Goal: Task Accomplishment & Management: Manage account settings

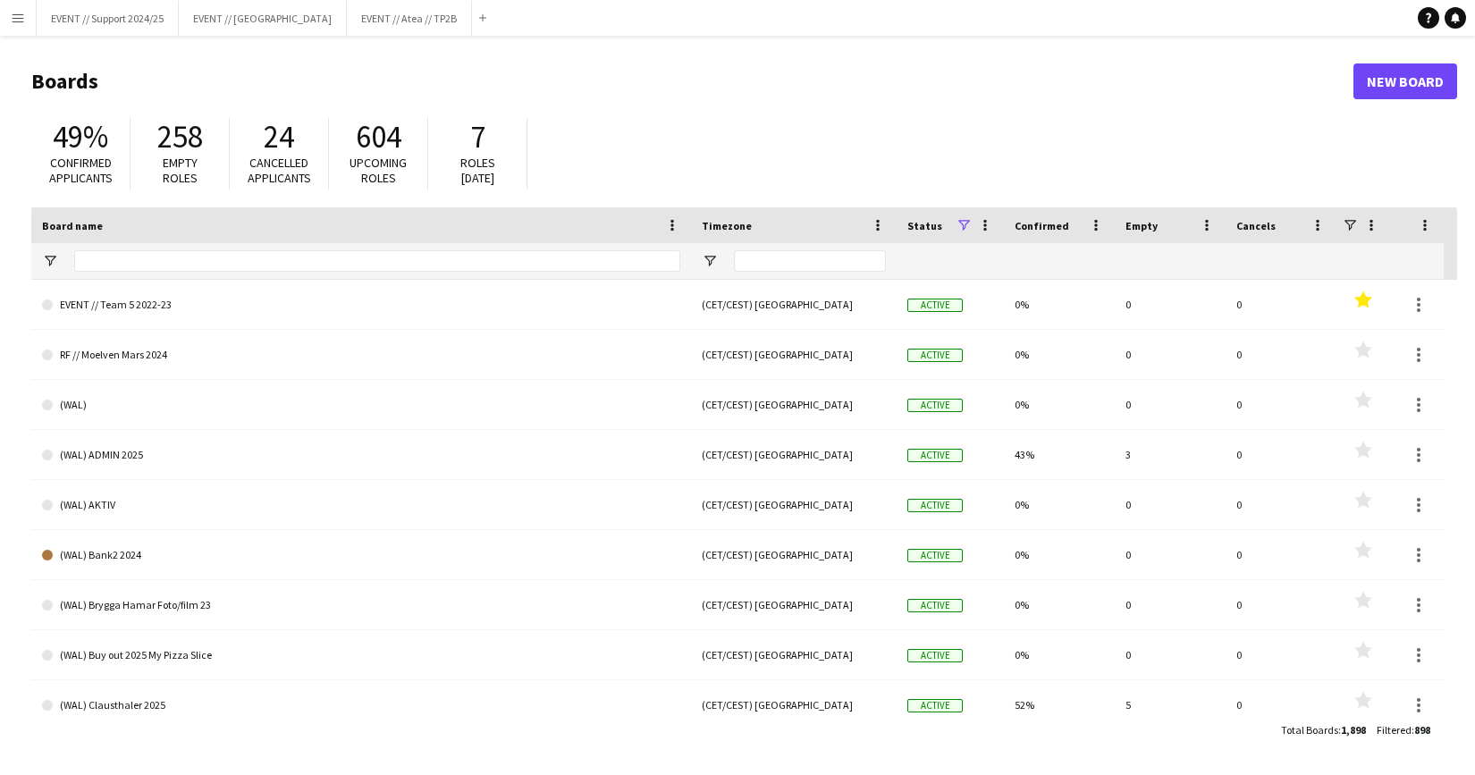
click at [26, 22] on button "Menu" at bounding box center [18, 18] width 36 height 36
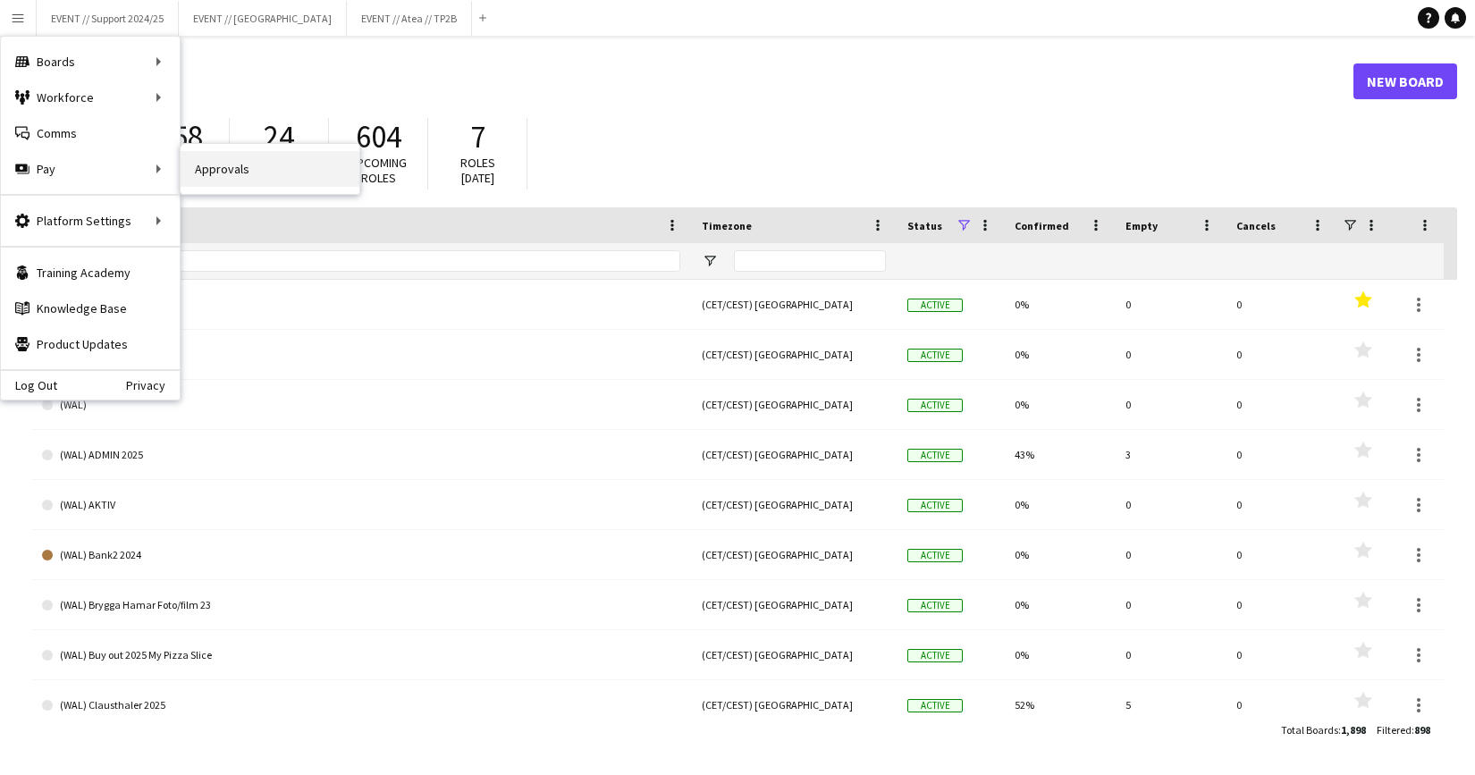
click at [215, 172] on link "Approvals" at bounding box center [270, 169] width 179 height 36
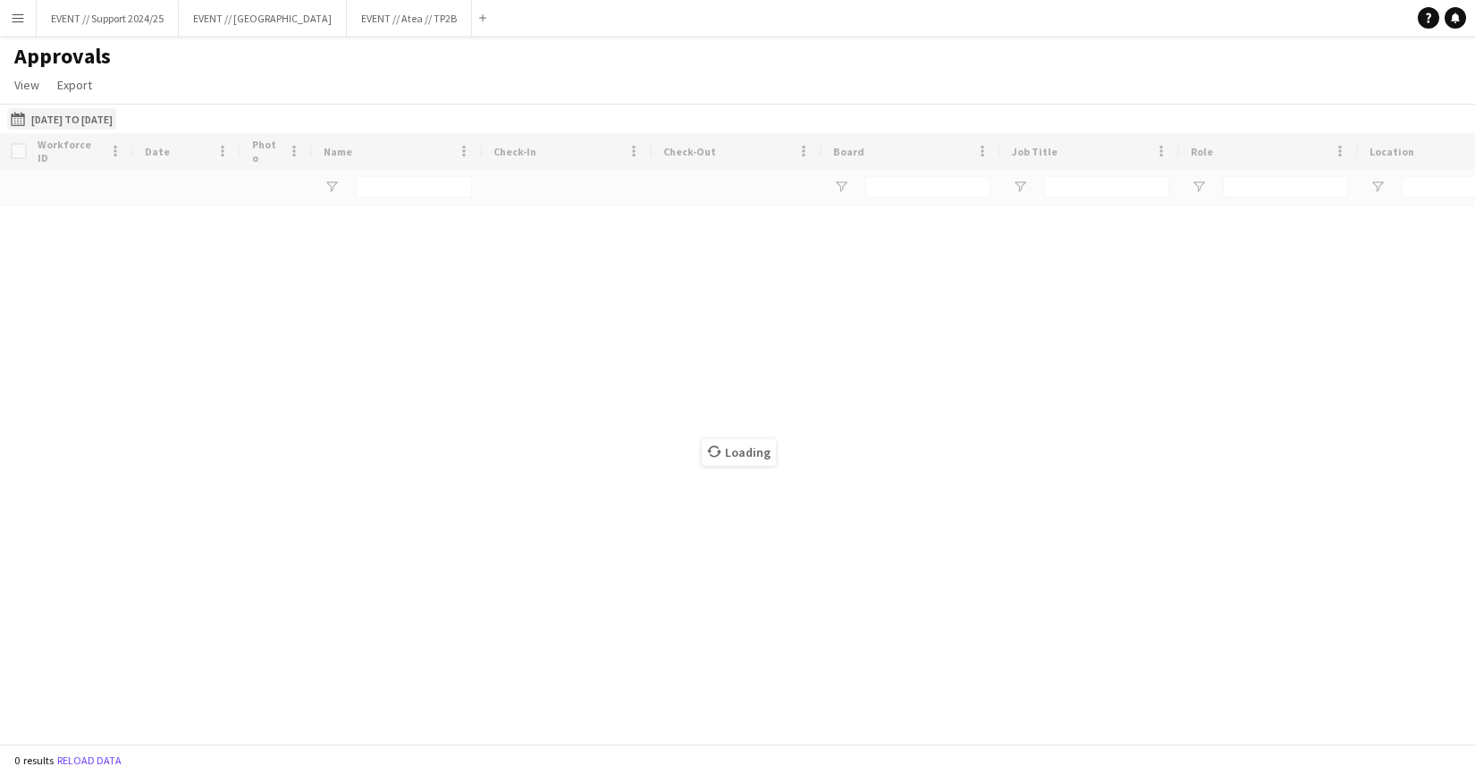
click at [24, 120] on app-icon "[DATE] to [DATE]" at bounding box center [21, 119] width 21 height 14
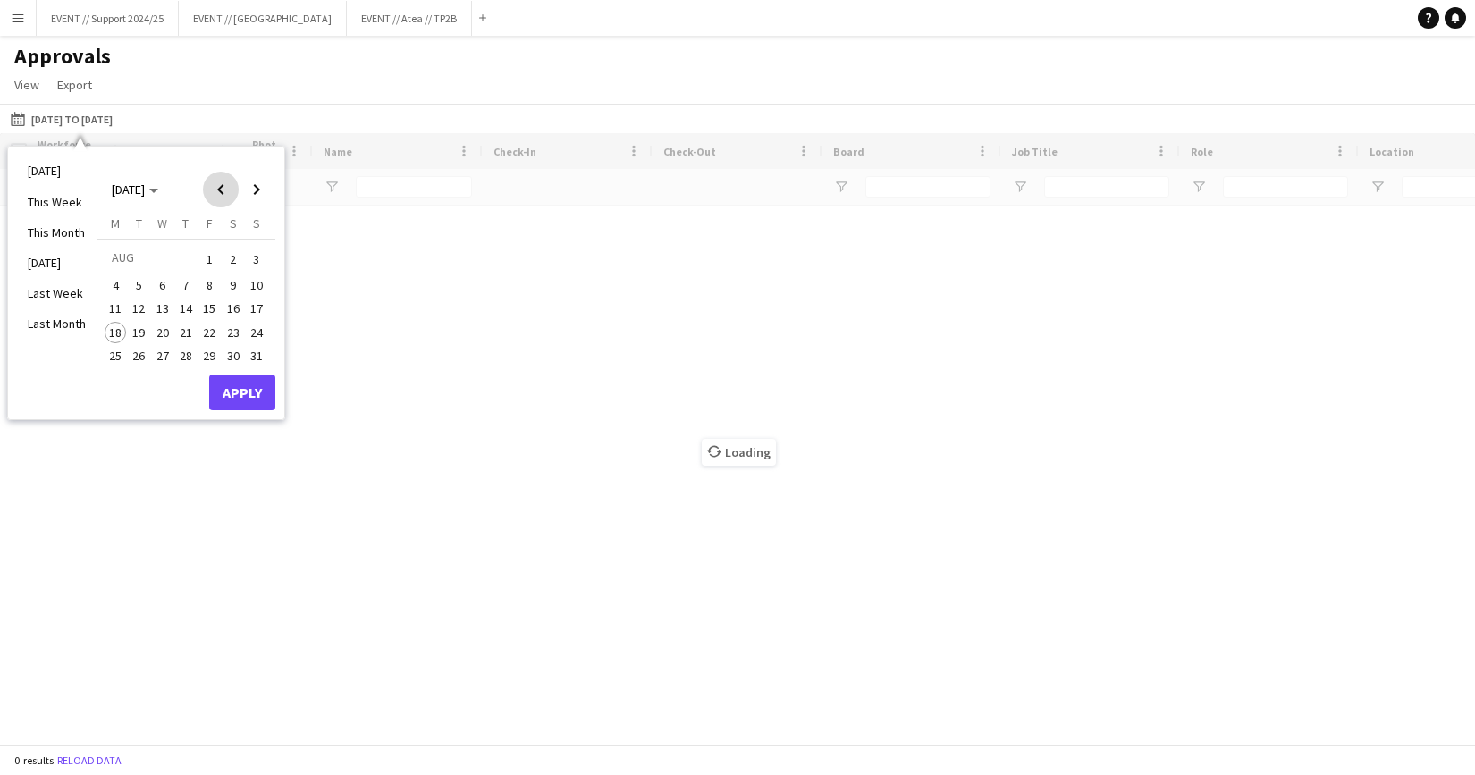
click at [210, 184] on span "Previous month" at bounding box center [221, 190] width 36 height 36
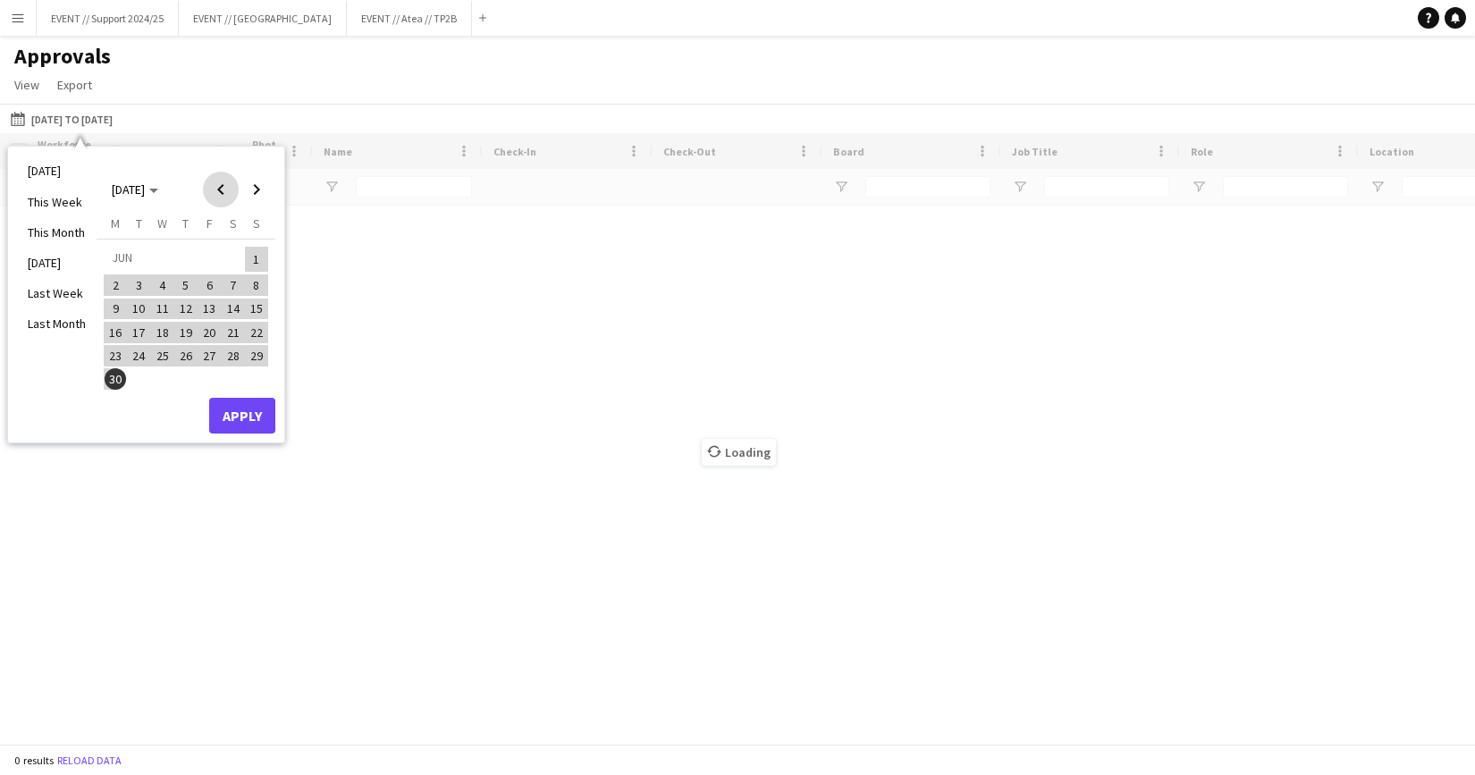
click at [222, 186] on span "Previous month" at bounding box center [221, 190] width 36 height 36
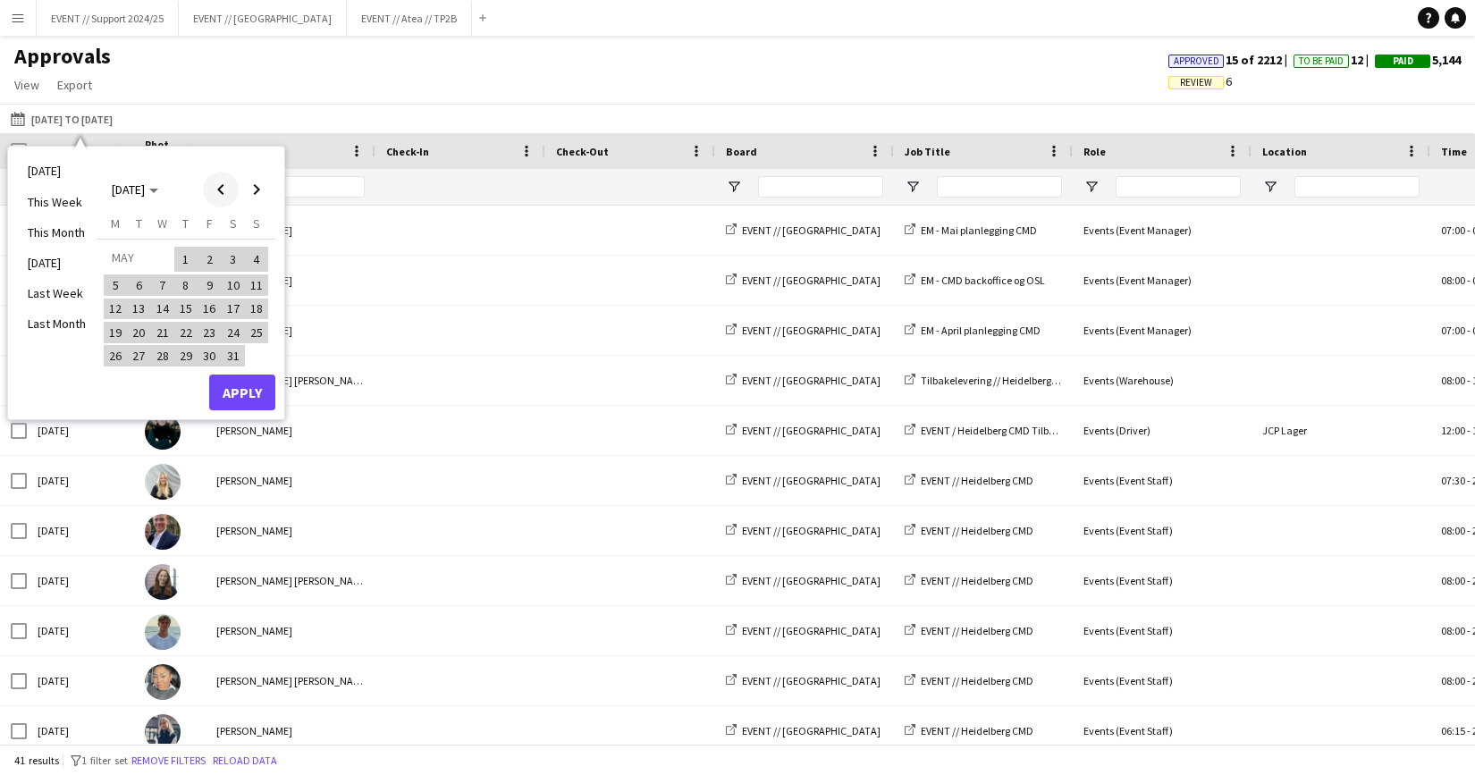
click at [208, 192] on span "Previous month" at bounding box center [221, 190] width 36 height 36
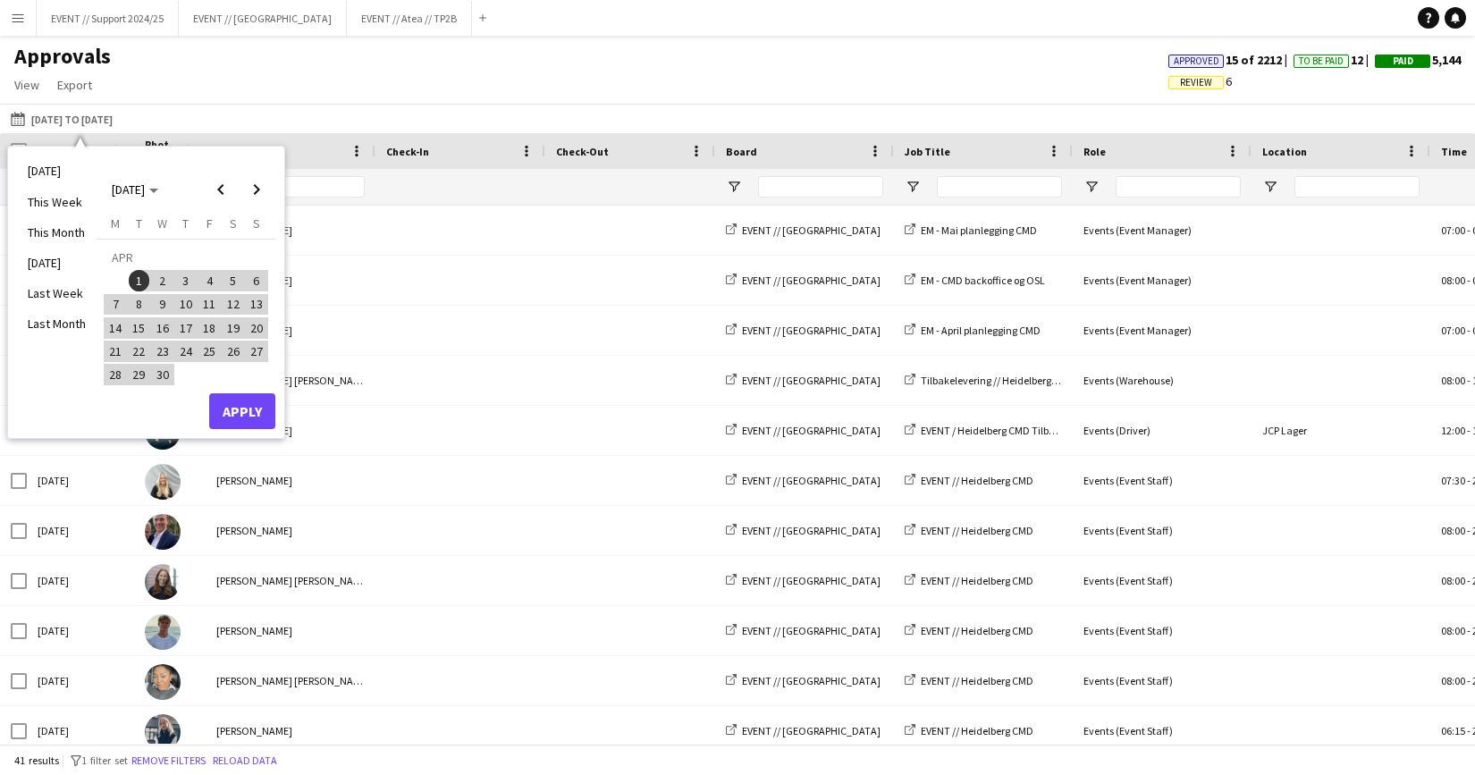
click at [136, 274] on span "1" at bounding box center [139, 280] width 21 height 21
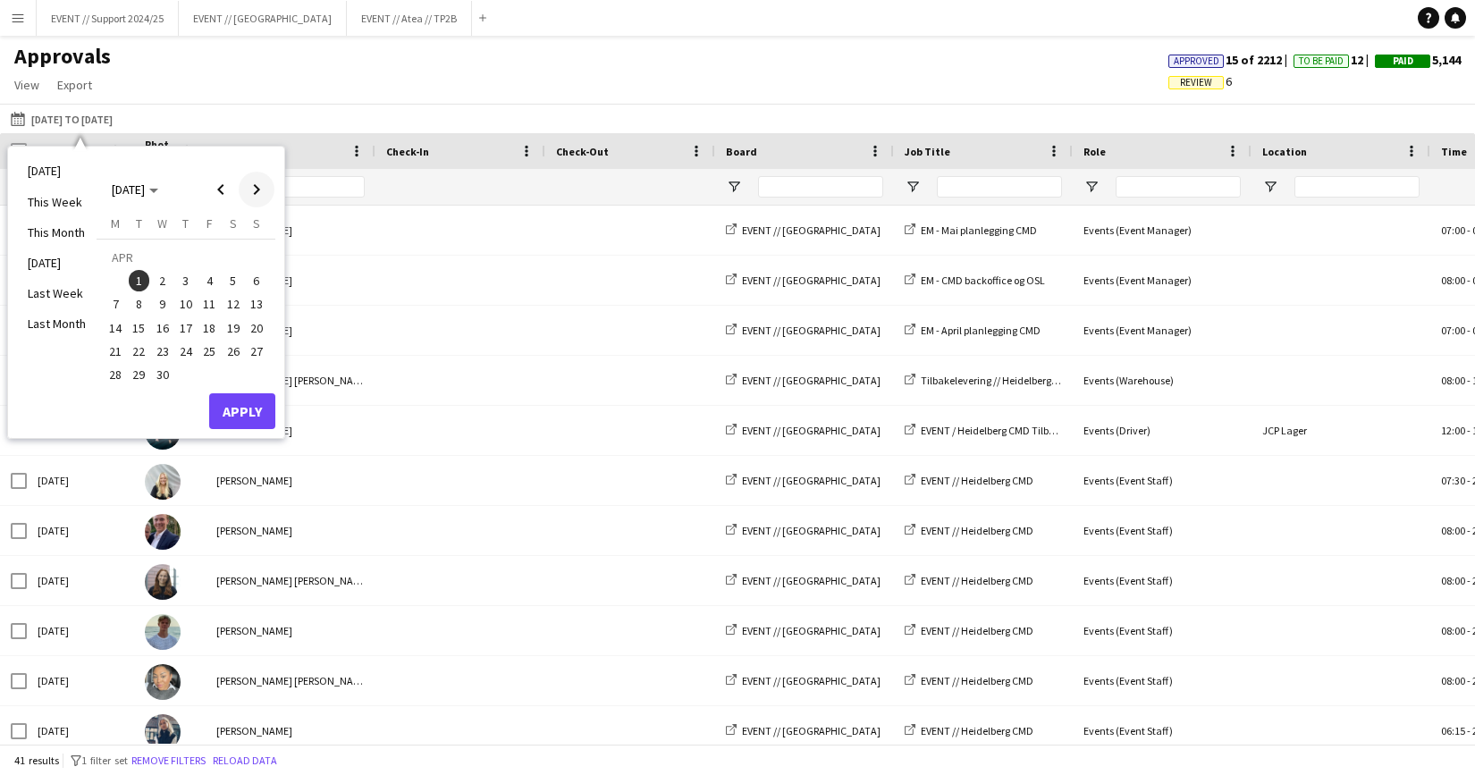
click at [256, 190] on span "Next month" at bounding box center [257, 190] width 36 height 36
click at [115, 335] on span "18" at bounding box center [115, 332] width 21 height 21
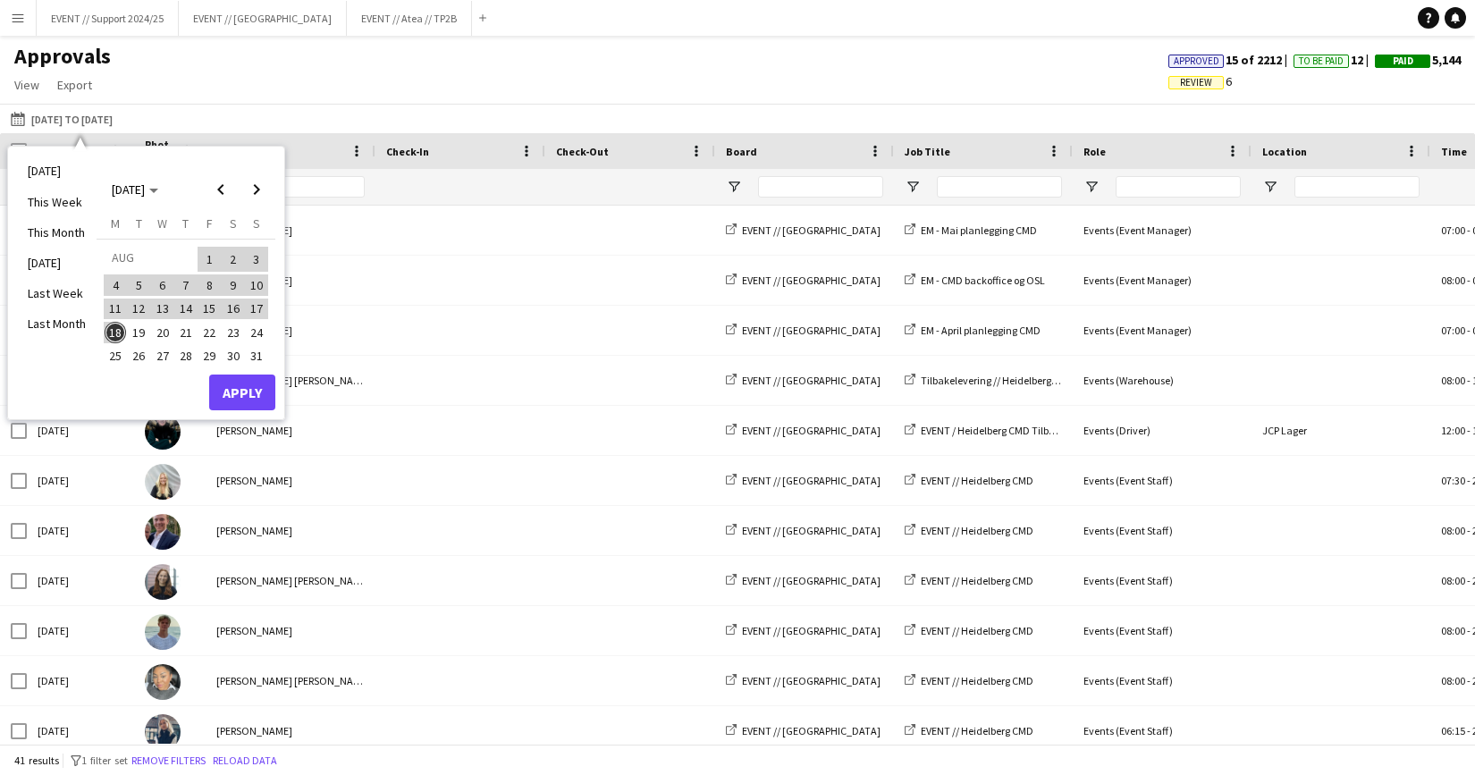
click at [228, 391] on button "Apply" at bounding box center [242, 393] width 66 height 36
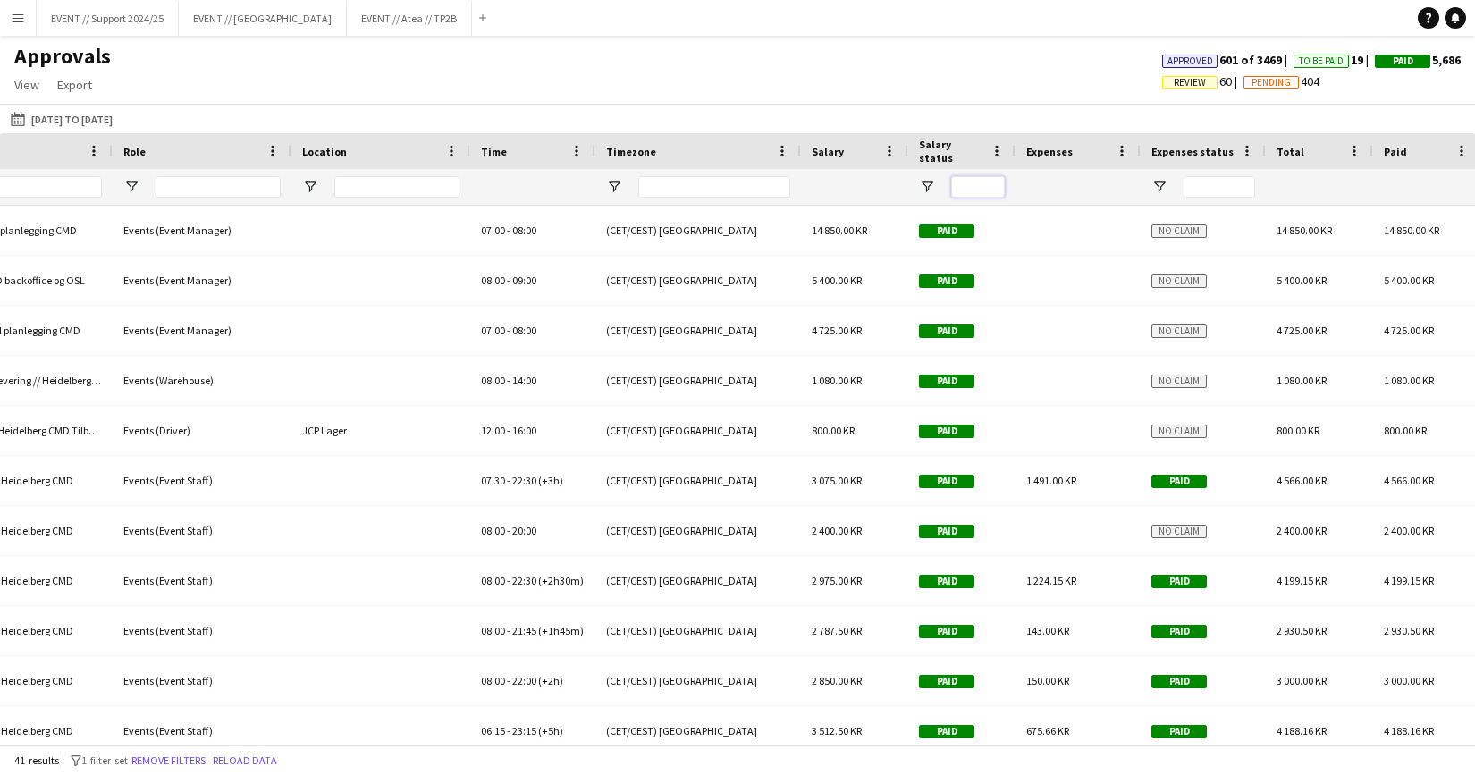
click at [978, 185] on input "Salary status Filter Input" at bounding box center [978, 186] width 54 height 21
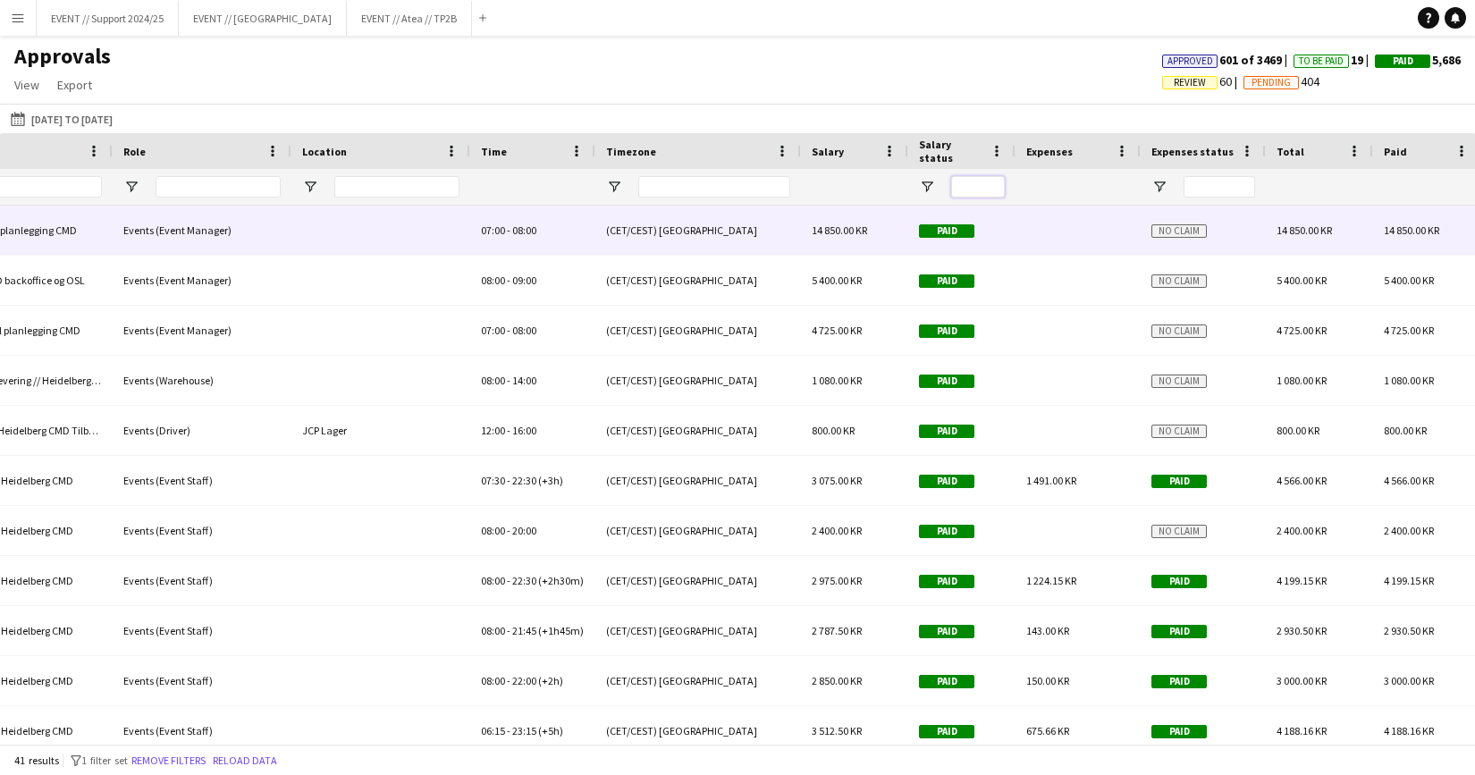
scroll to position [0, 1222]
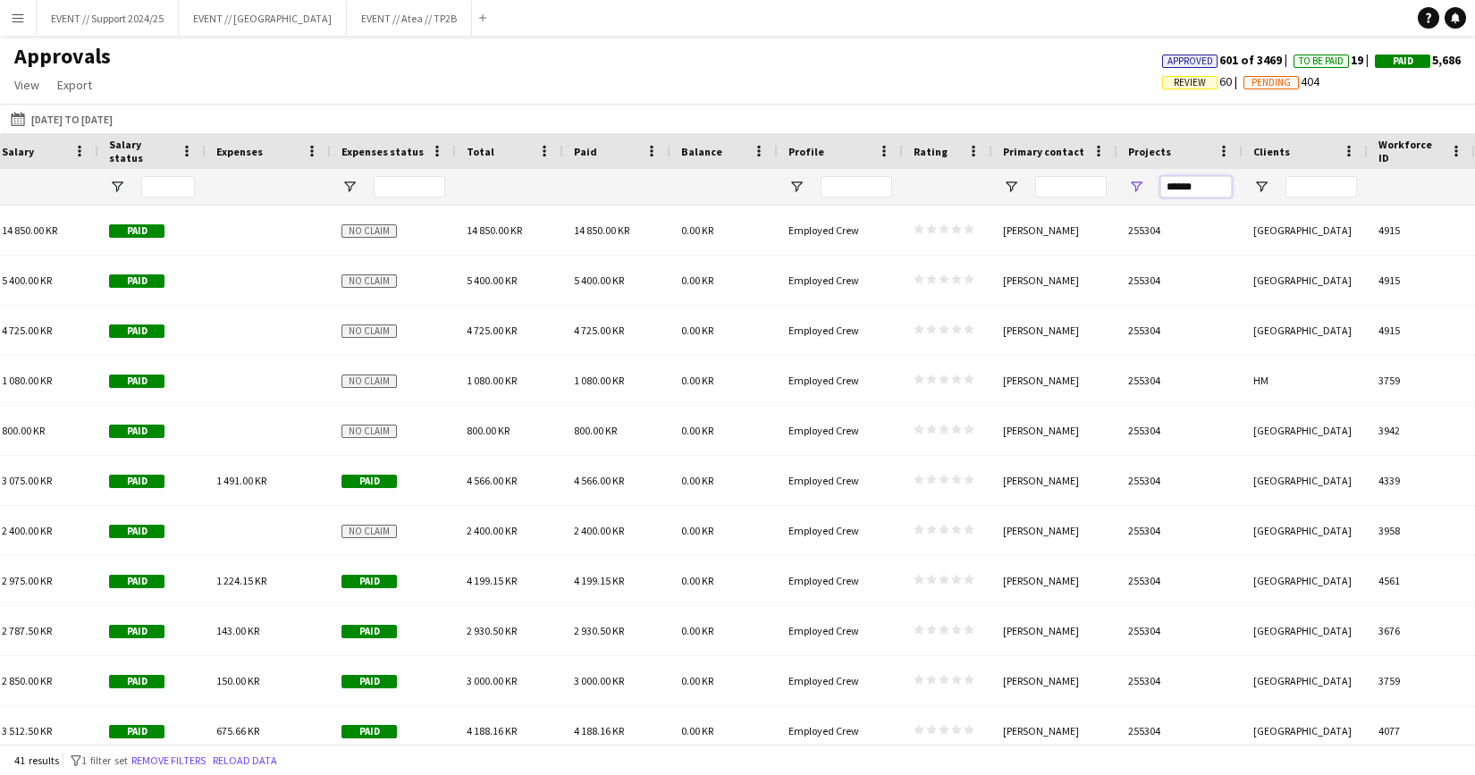
click at [1213, 189] on input "******" at bounding box center [1196, 186] width 72 height 21
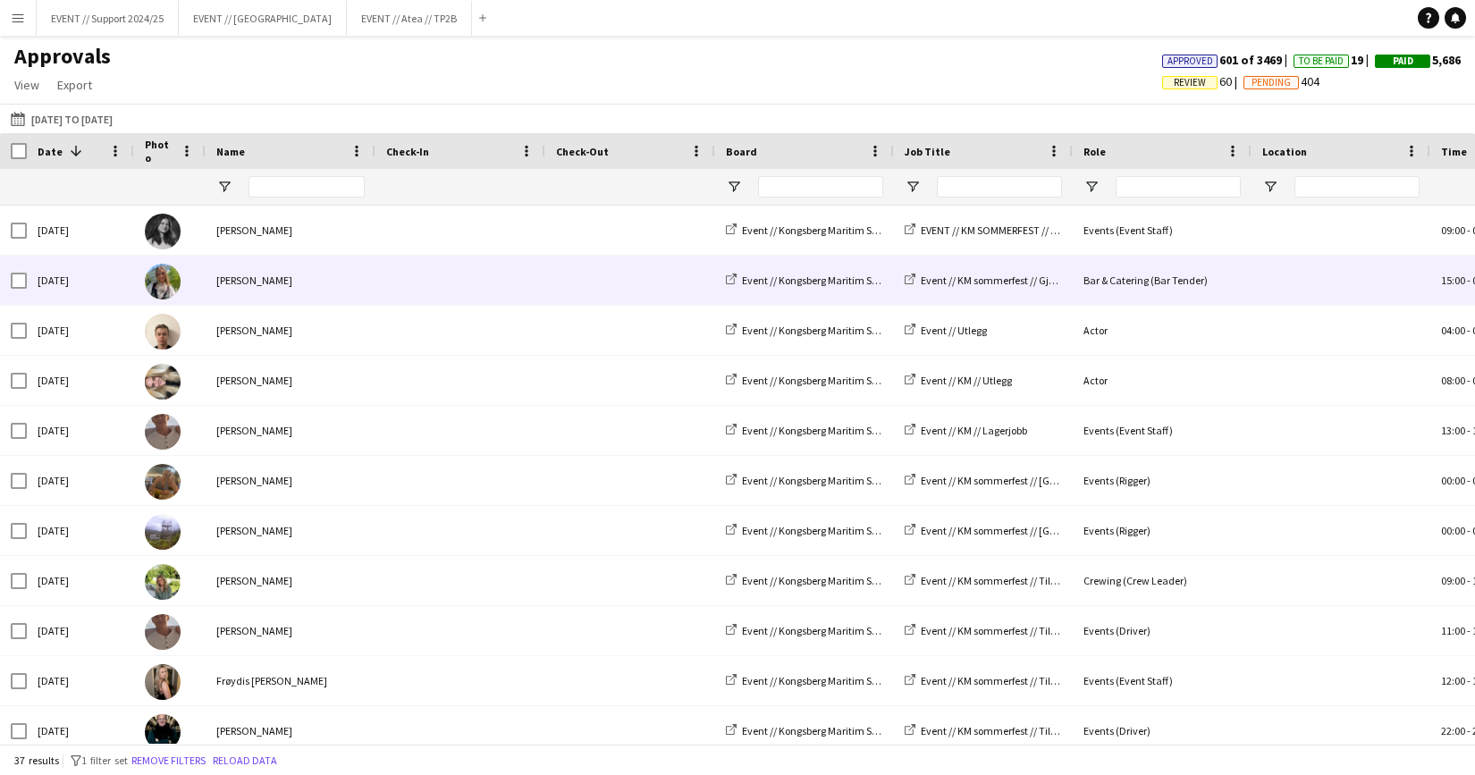
type input "******"
click at [383, 282] on div at bounding box center [460, 280] width 170 height 49
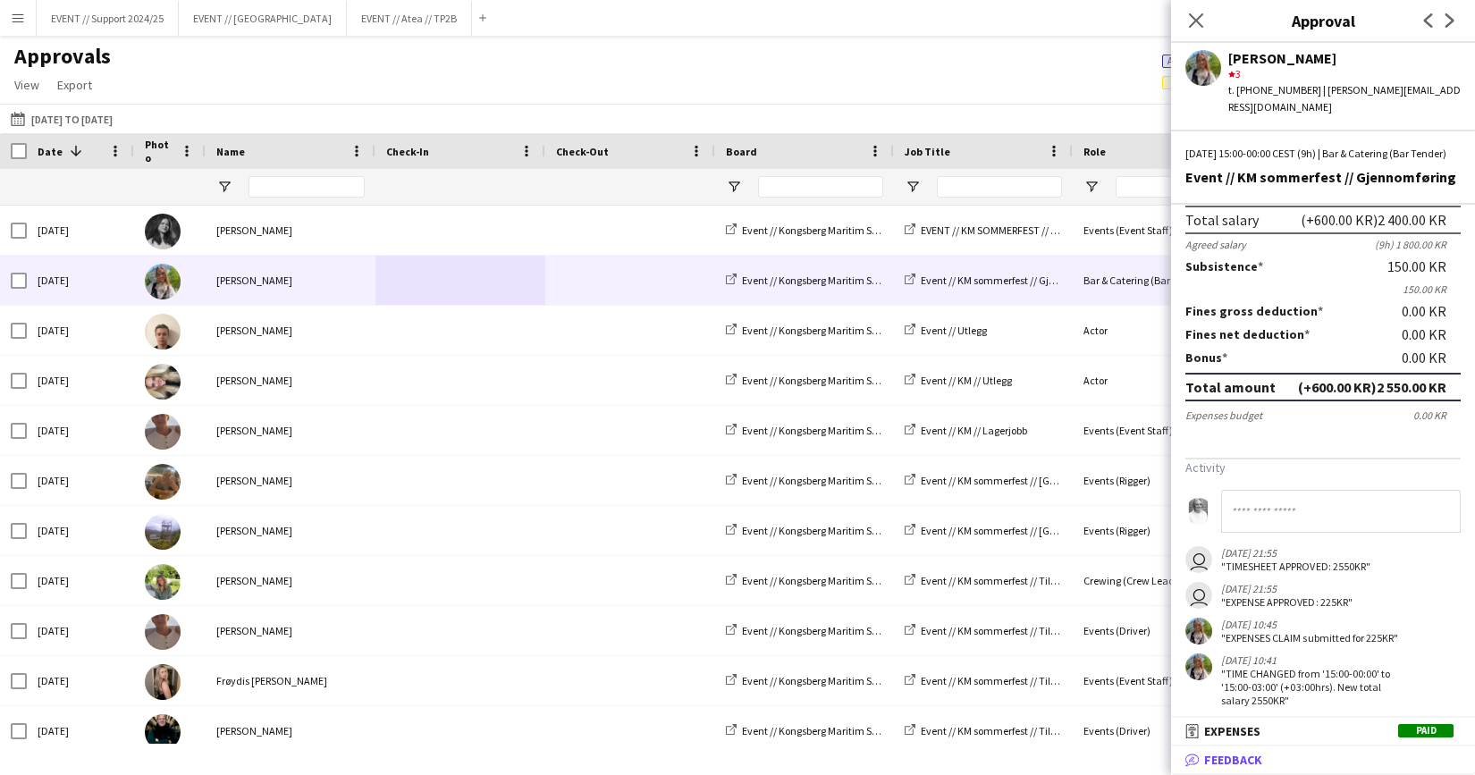
click at [1328, 752] on mat-panel-title "bubble-pencil Feedback" at bounding box center [1319, 760] width 297 height 16
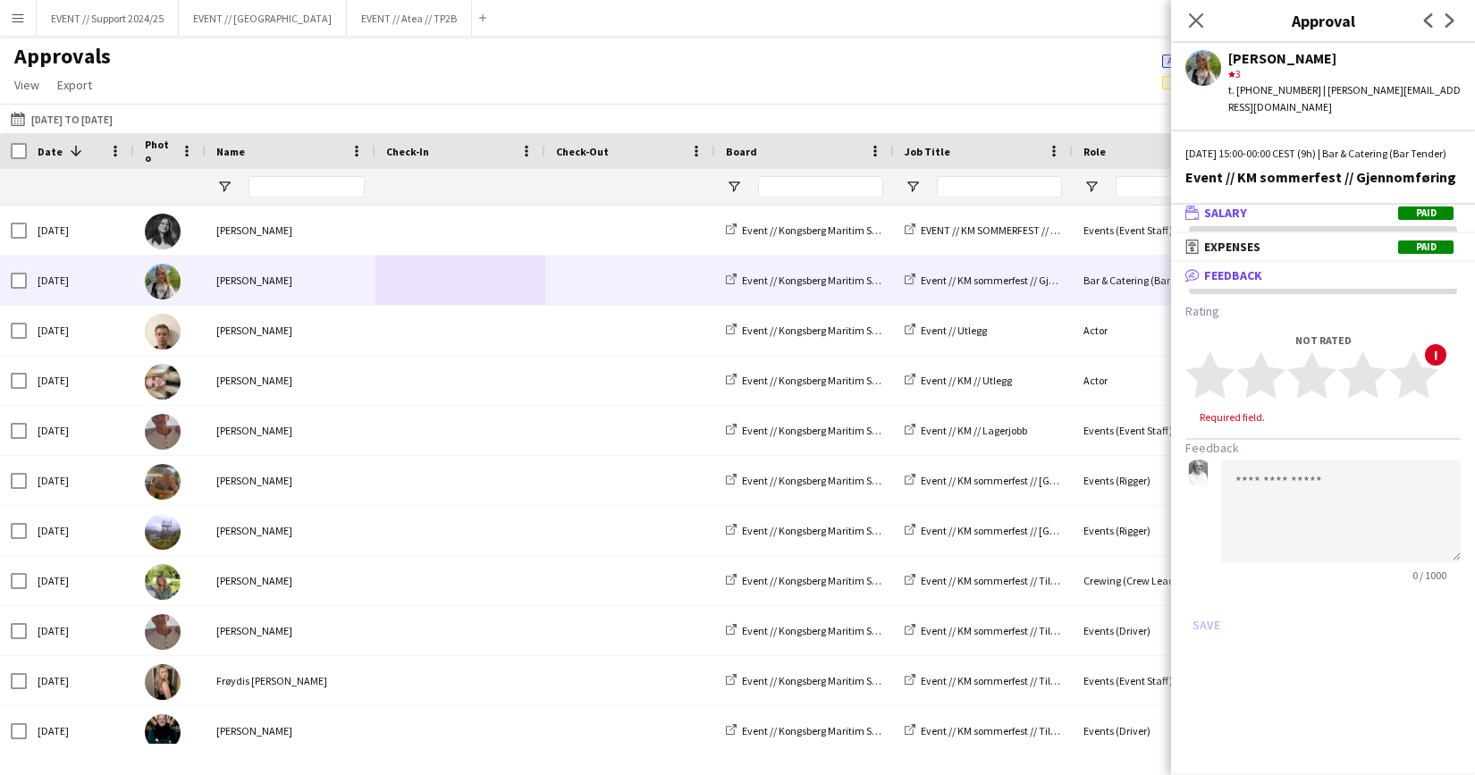
click at [1252, 206] on mat-panel-title "wallet Salary Paid" at bounding box center [1319, 213] width 297 height 16
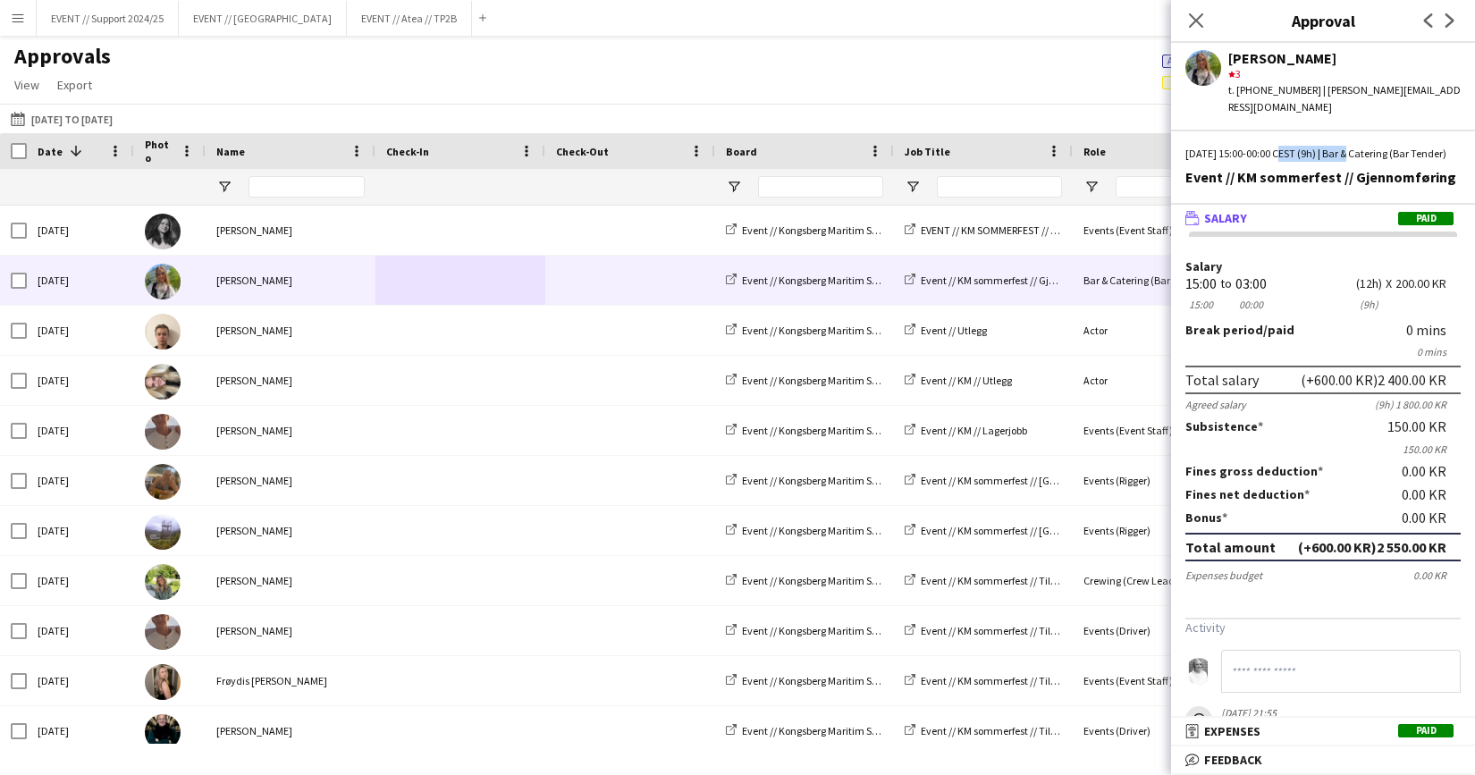
drag, startPoint x: 1269, startPoint y: 138, endPoint x: 1343, endPoint y: 139, distance: 74.2
click at [1343, 146] on div "[DATE] 15:00-00:00 CEST (9h) | Bar & Catering (Bar Tender)" at bounding box center [1322, 154] width 275 height 16
click at [1187, 16] on app-icon "Close pop-in" at bounding box center [1197, 21] width 26 height 26
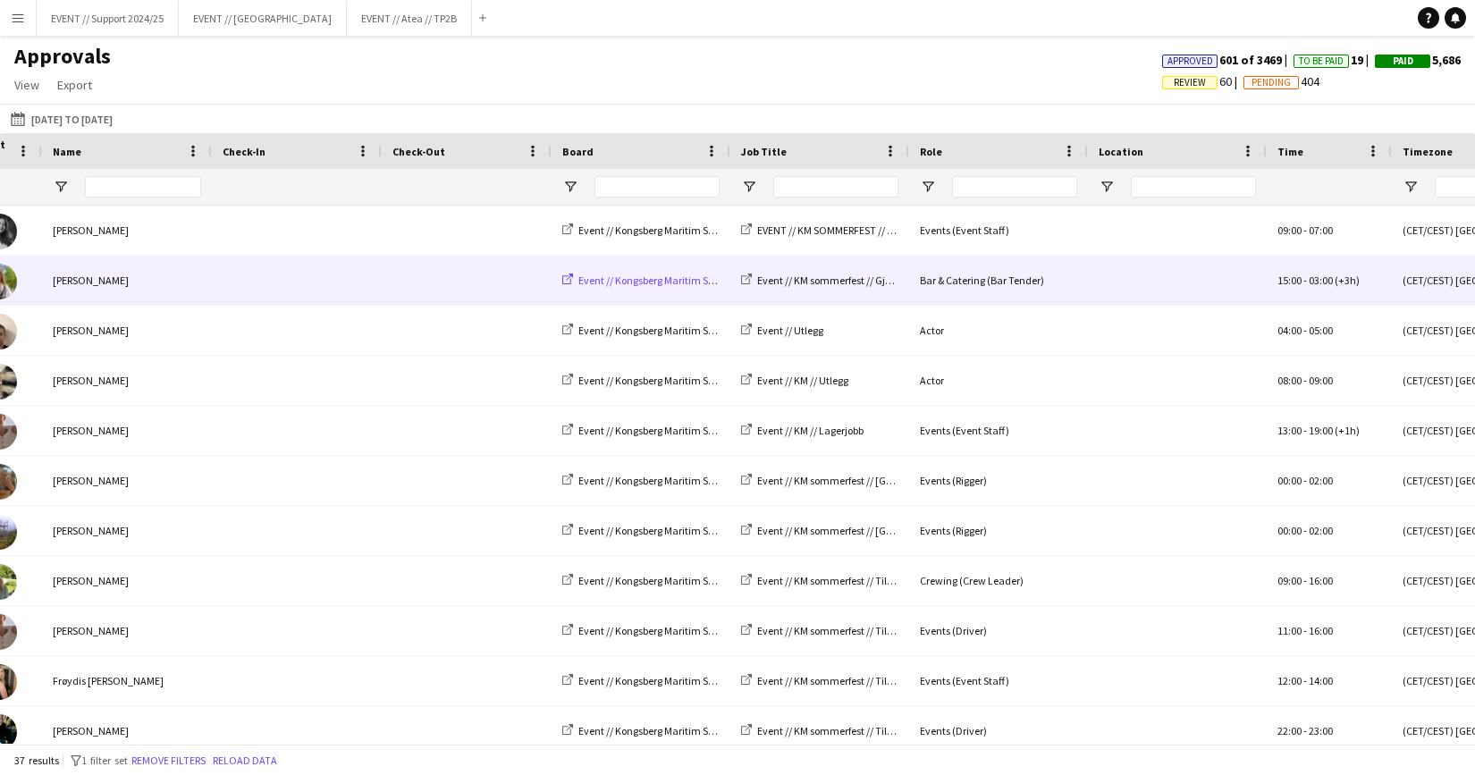
click at [653, 277] on span "Event // Kongsberg Maritim Sommerfest 2025" at bounding box center [679, 280] width 203 height 13
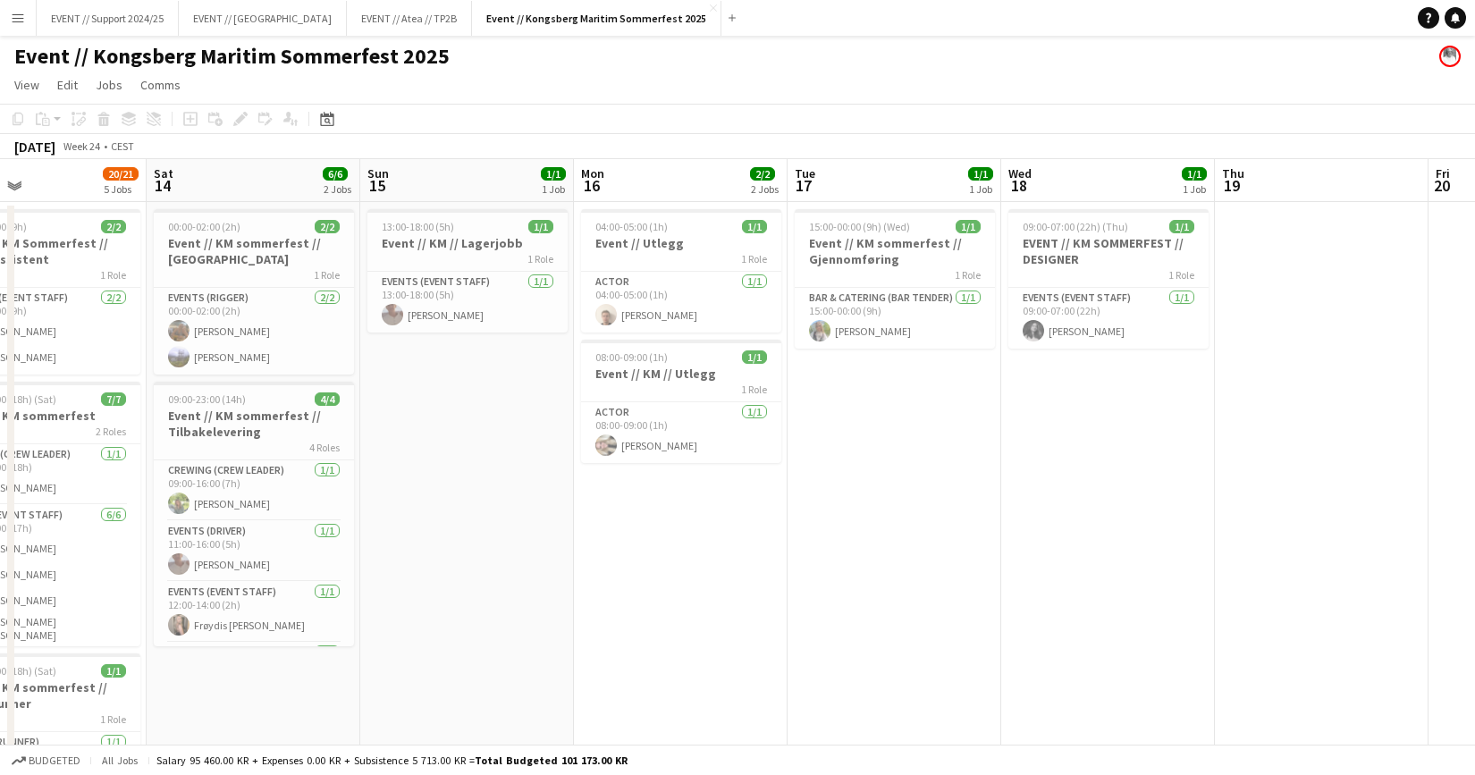
scroll to position [0, 413]
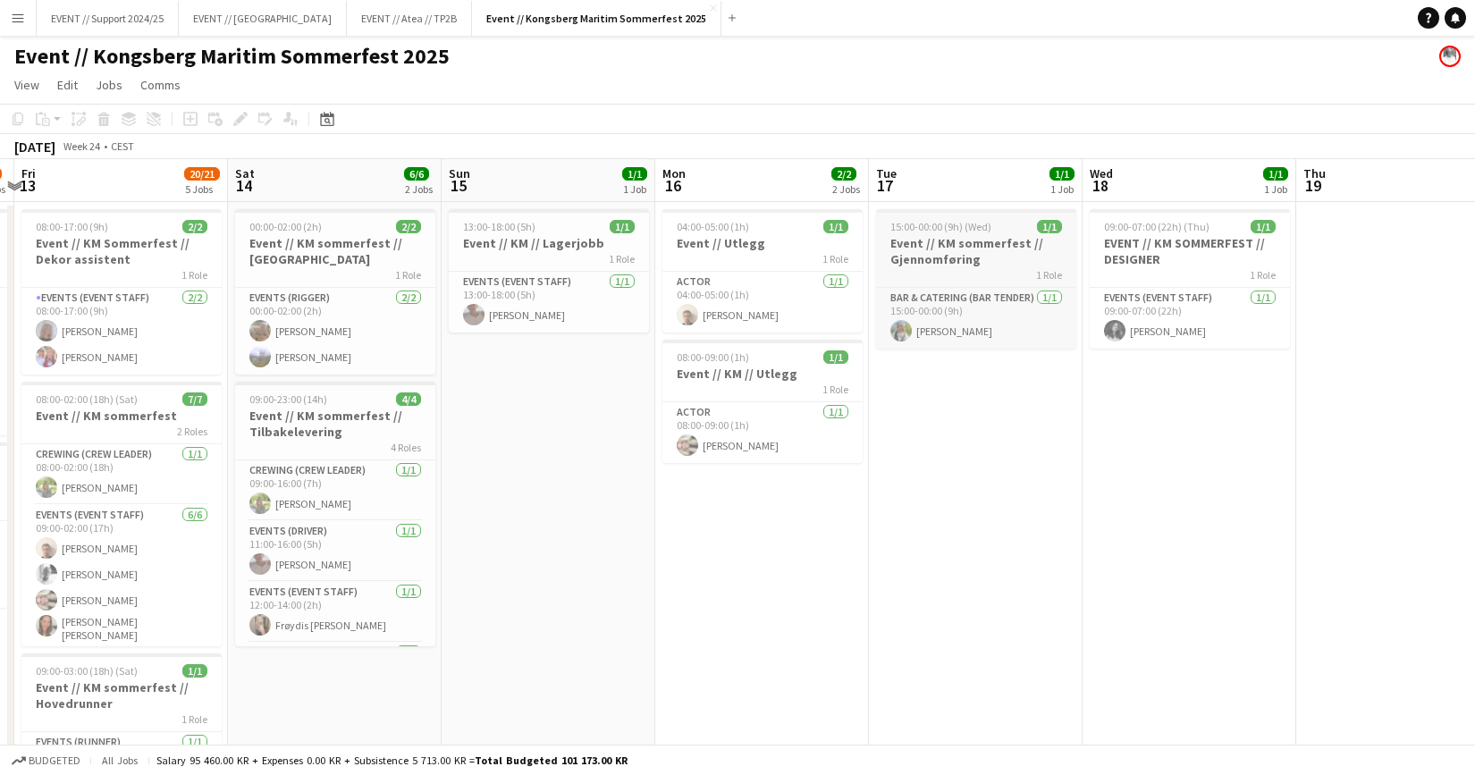
click at [988, 274] on div "1 Role" at bounding box center [976, 274] width 200 height 14
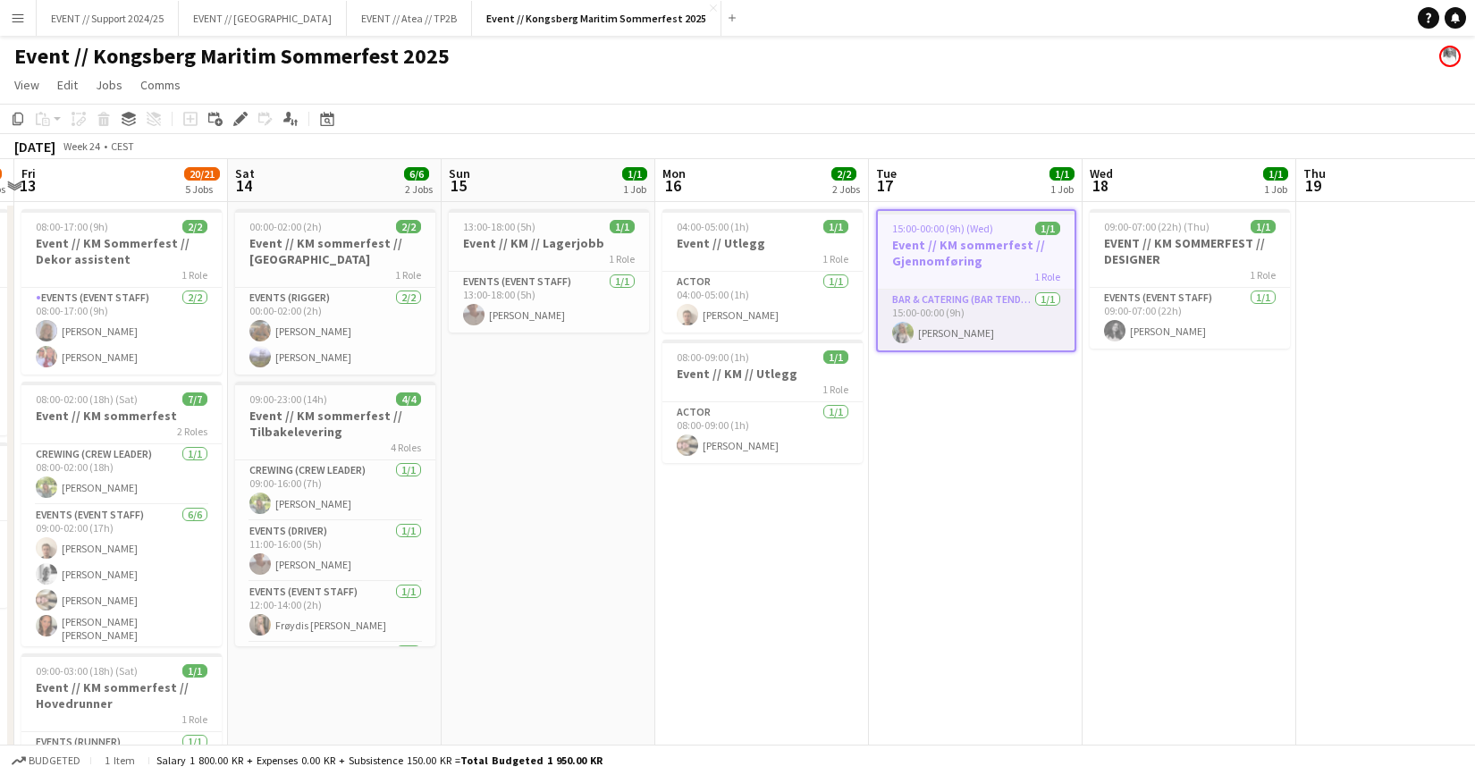
click at [958, 321] on app-card-role "Bar & Catering (Bar Tender) 1/1 15:00-00:00 (9h) Nora Alvsaker" at bounding box center [976, 320] width 197 height 61
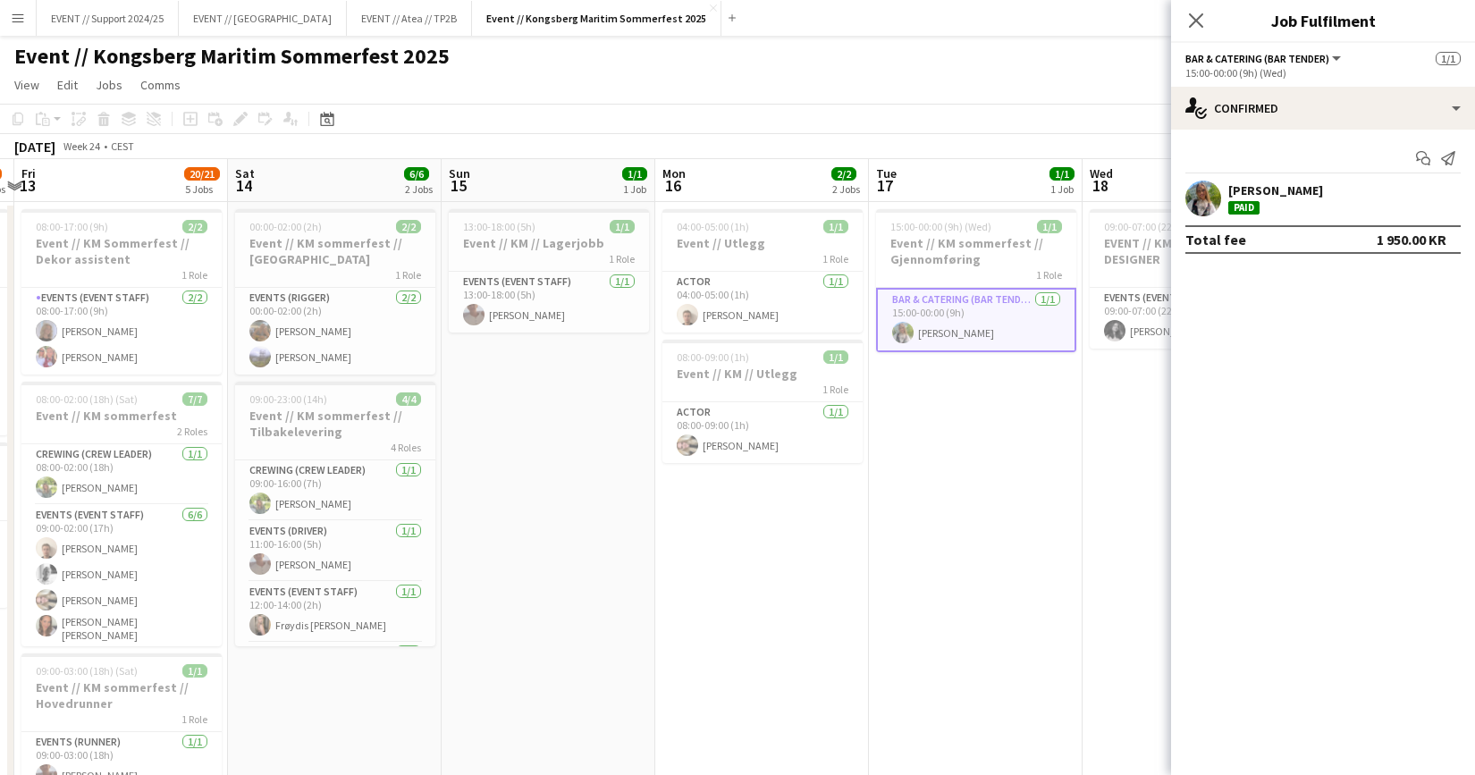
click at [1207, 198] on app-user-avatar at bounding box center [1203, 199] width 36 height 36
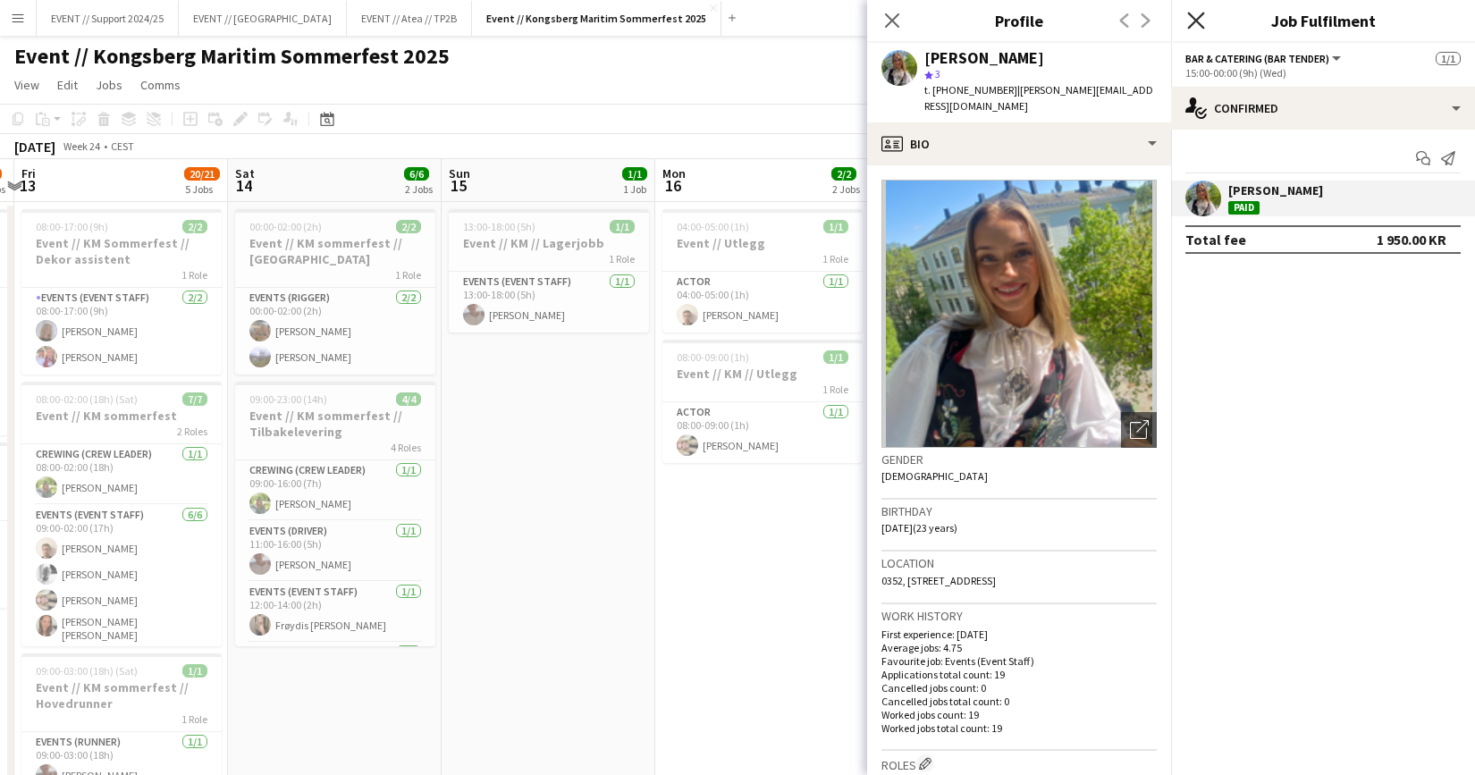
click at [1197, 24] on icon "Close pop-in" at bounding box center [1195, 20] width 17 height 17
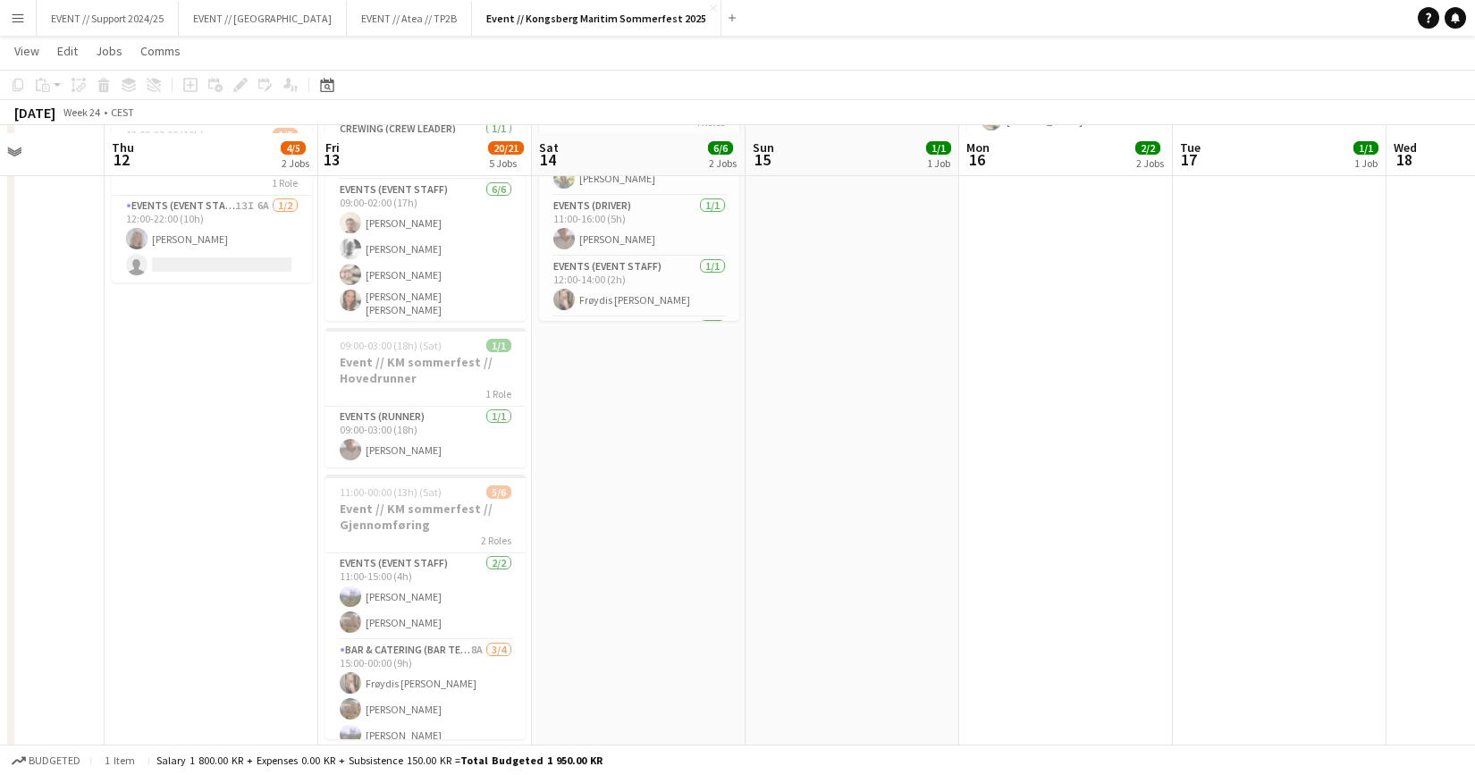
scroll to position [332, 0]
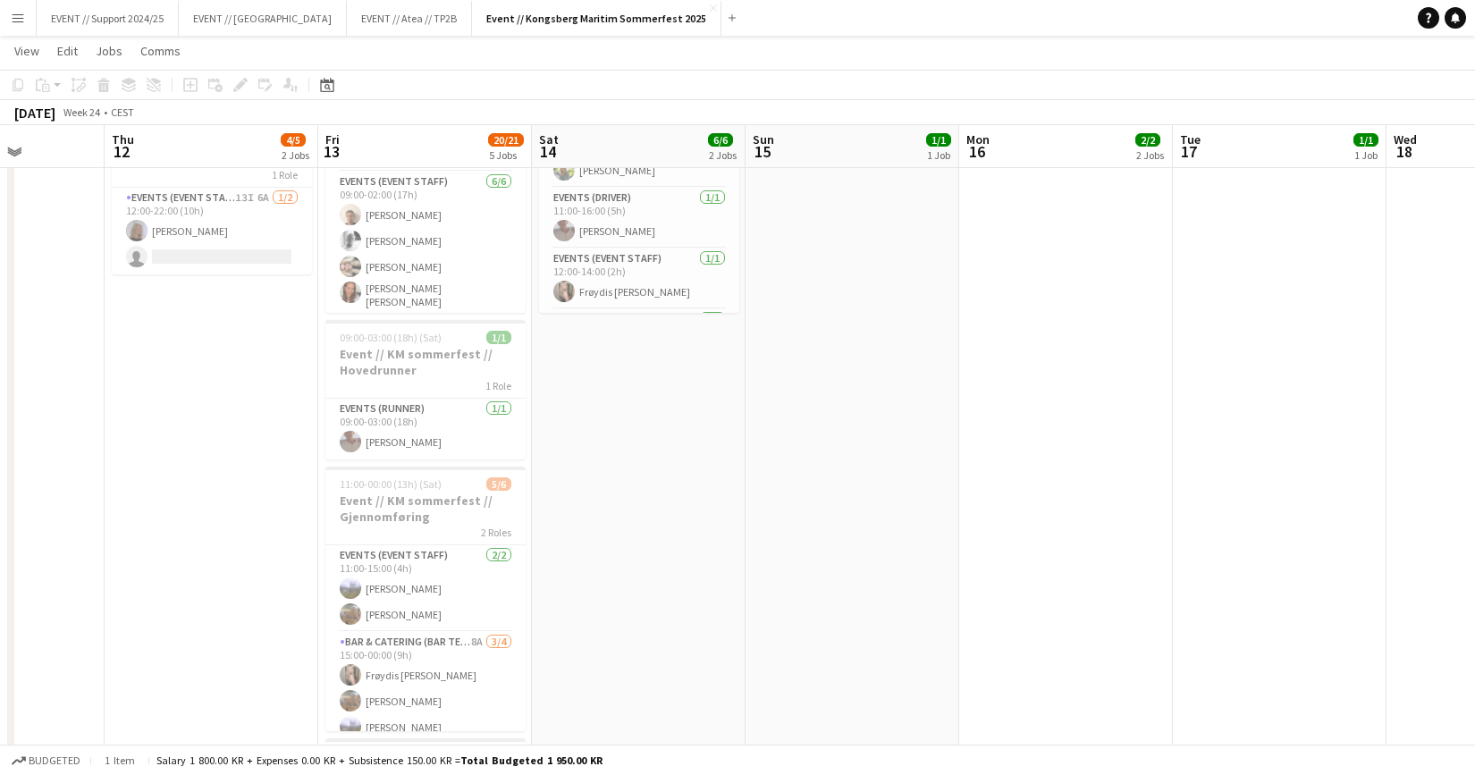
click at [851, 491] on app-date-cell "13:00-18:00 (5h) 1/1 Event // KM // Lagerjobb 1 Role Events (Event Staff) 1/1 1…" at bounding box center [853, 445] width 214 height 1153
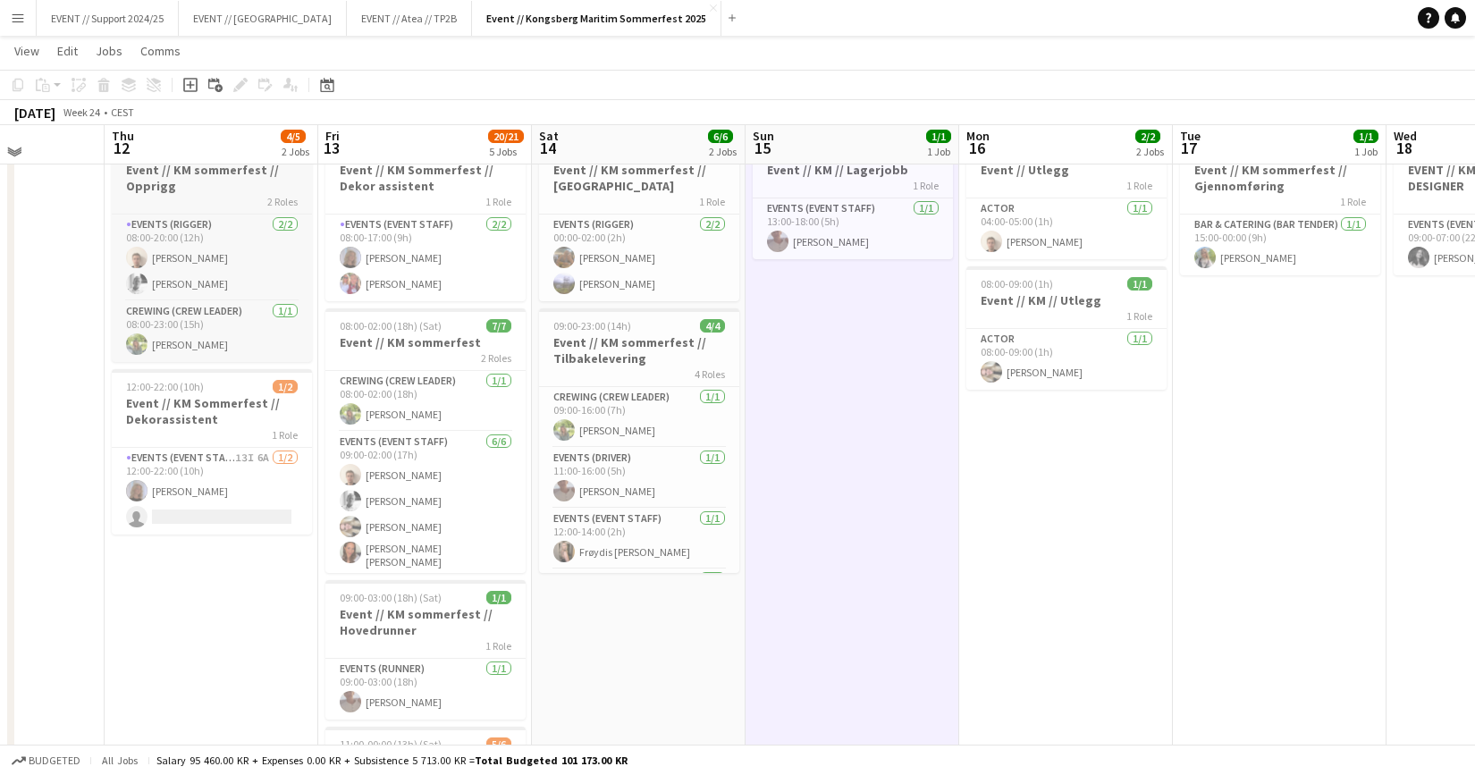
scroll to position [68, 0]
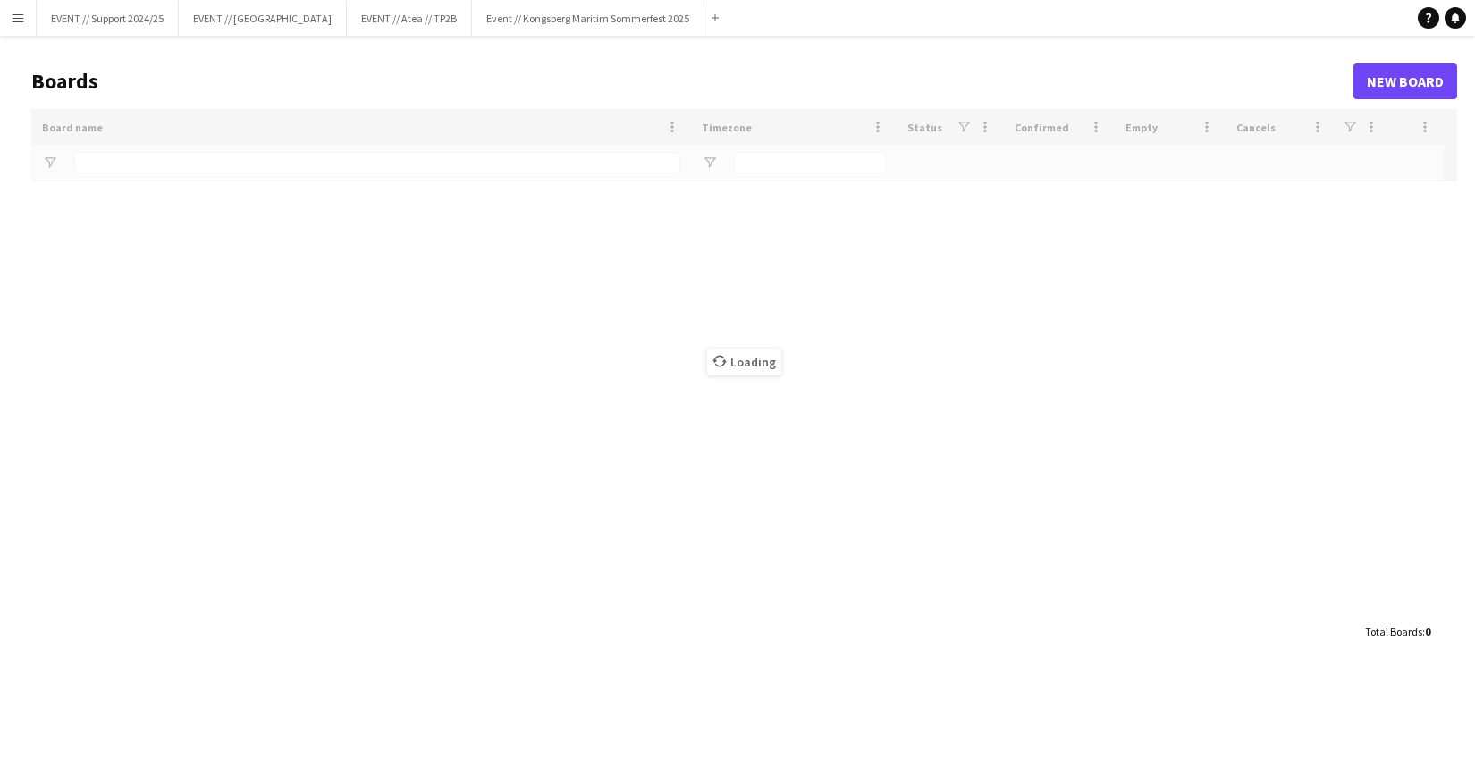
click at [30, 27] on button "Menu" at bounding box center [18, 18] width 36 height 36
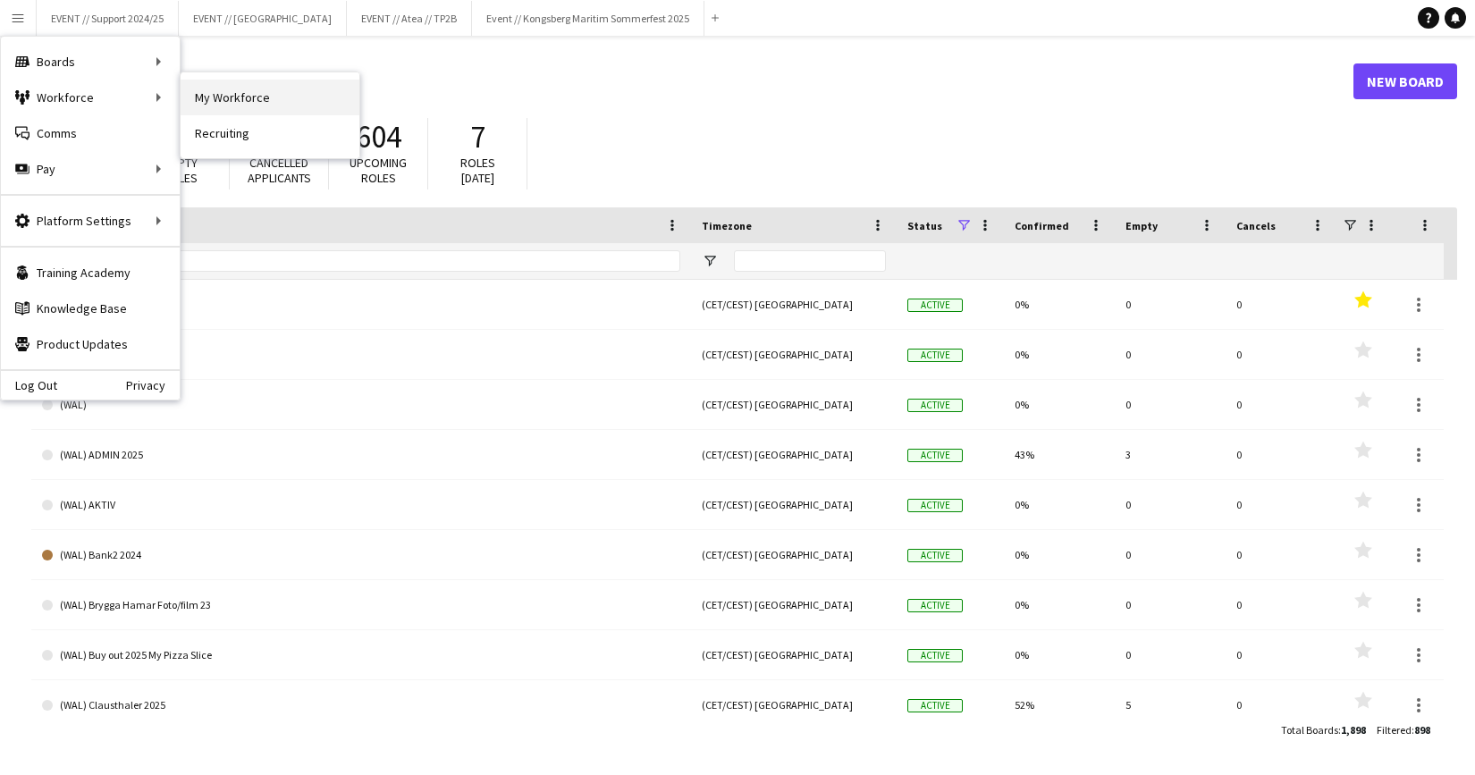
click at [240, 105] on link "My Workforce" at bounding box center [270, 98] width 179 height 36
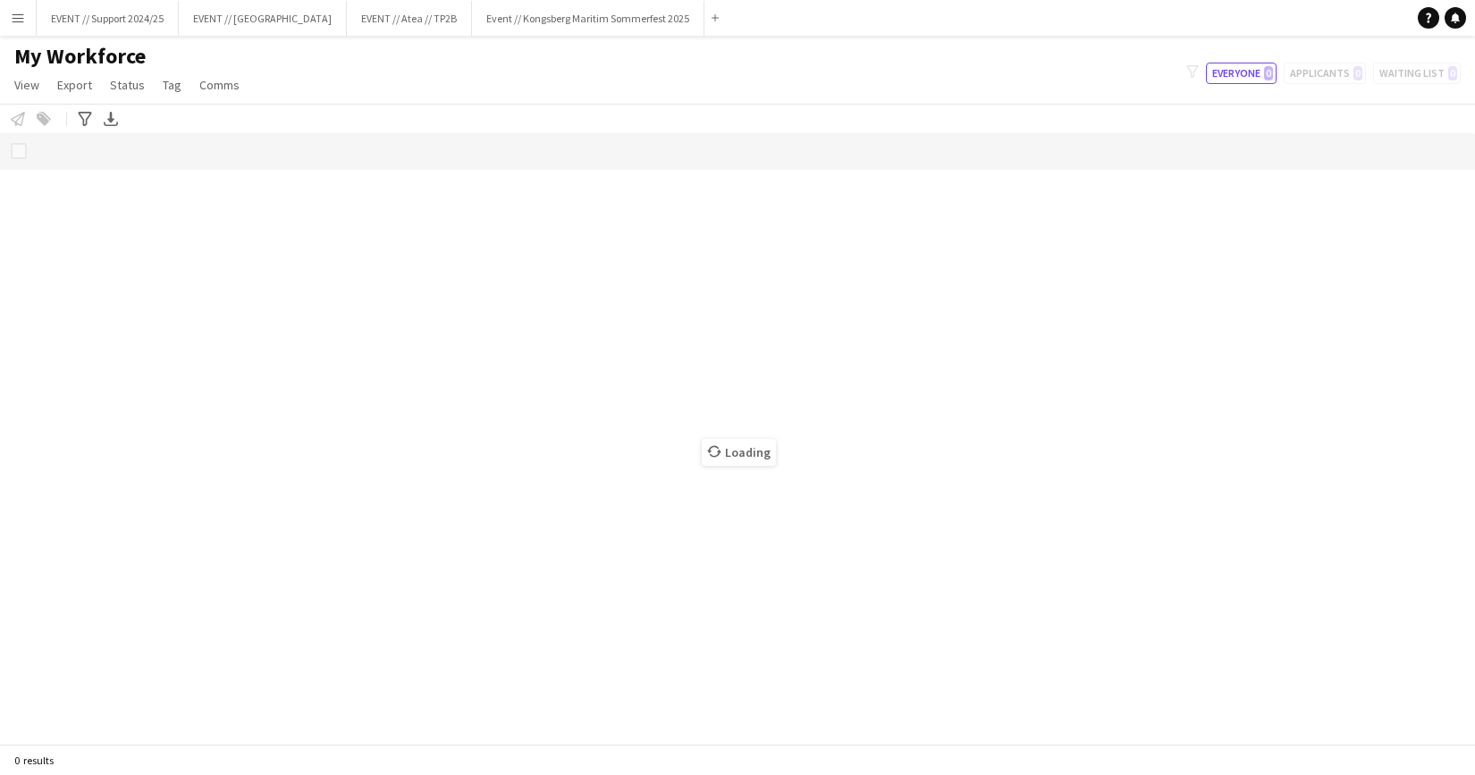
click at [12, 27] on button "Menu" at bounding box center [18, 18] width 36 height 36
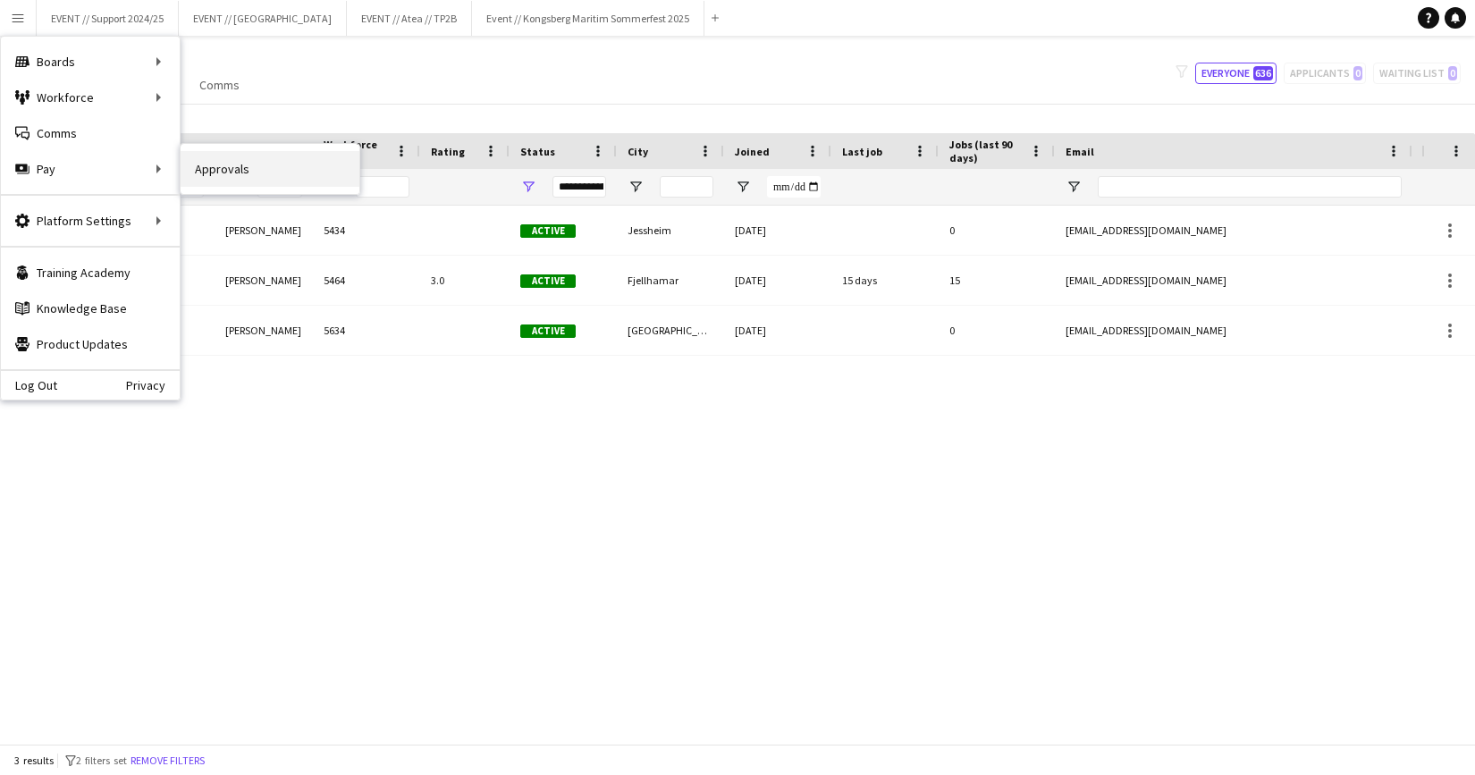
click at [235, 174] on link "Approvals" at bounding box center [270, 169] width 179 height 36
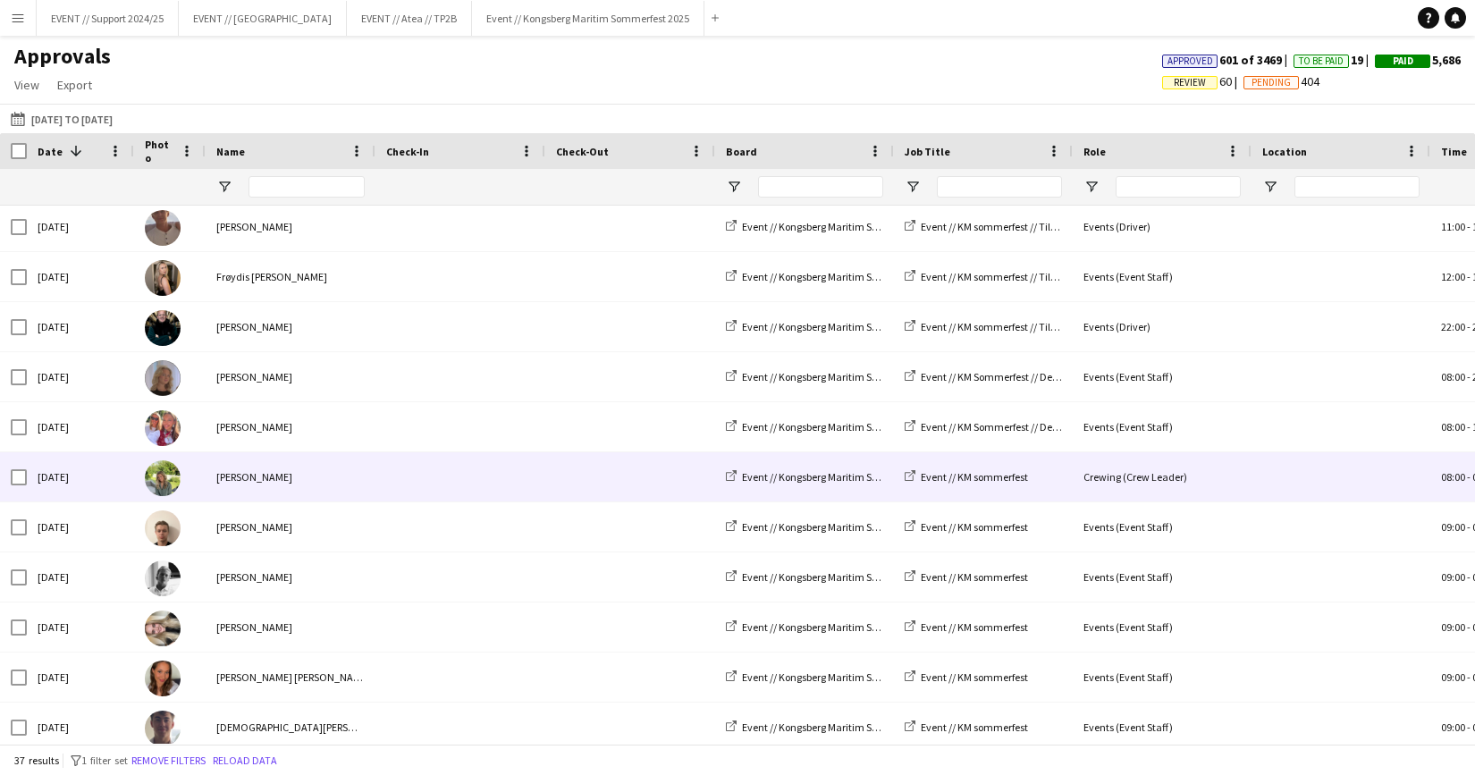
scroll to position [0, 139]
